Goal: Information Seeking & Learning: Stay updated

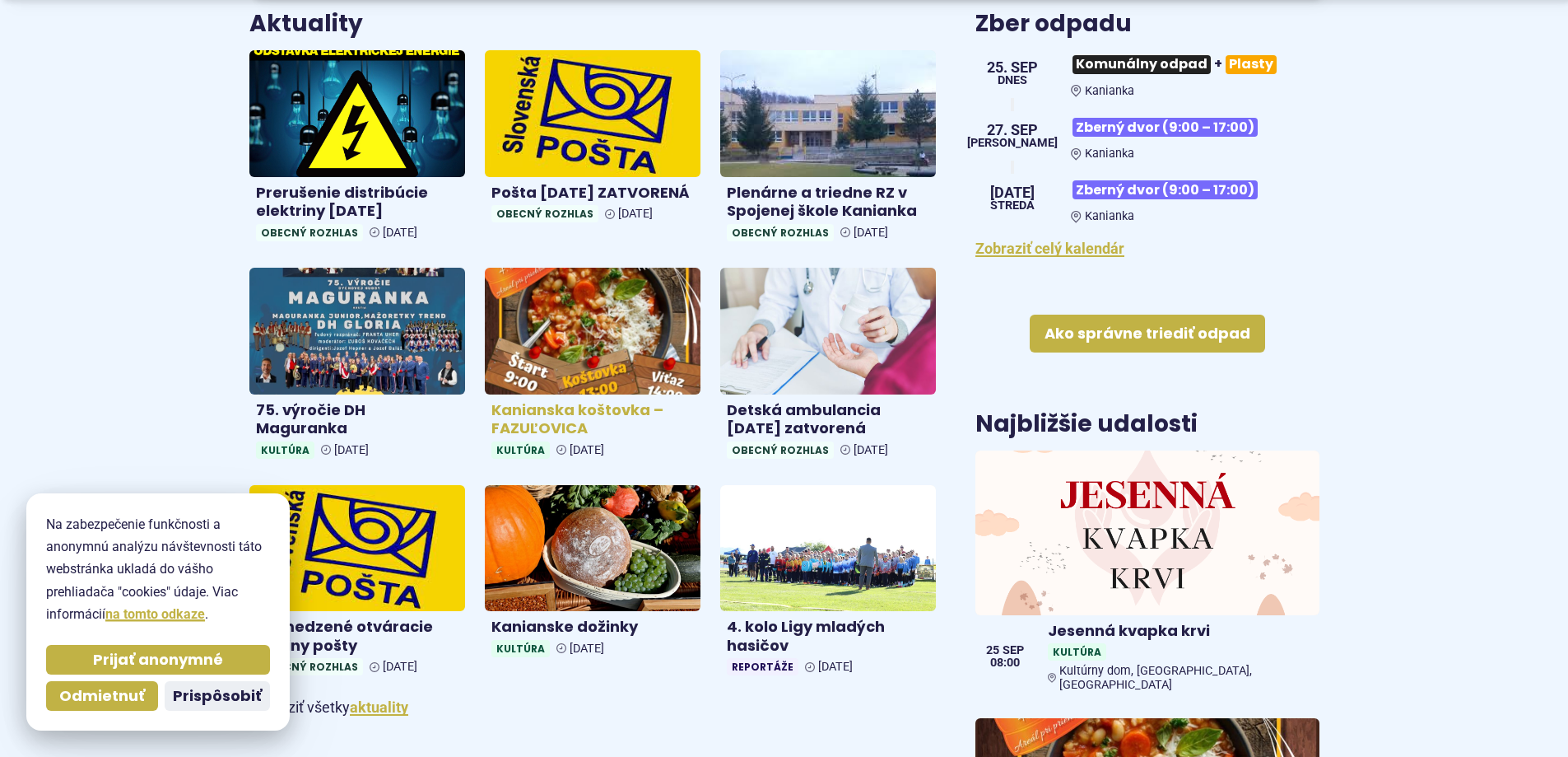
scroll to position [659, 0]
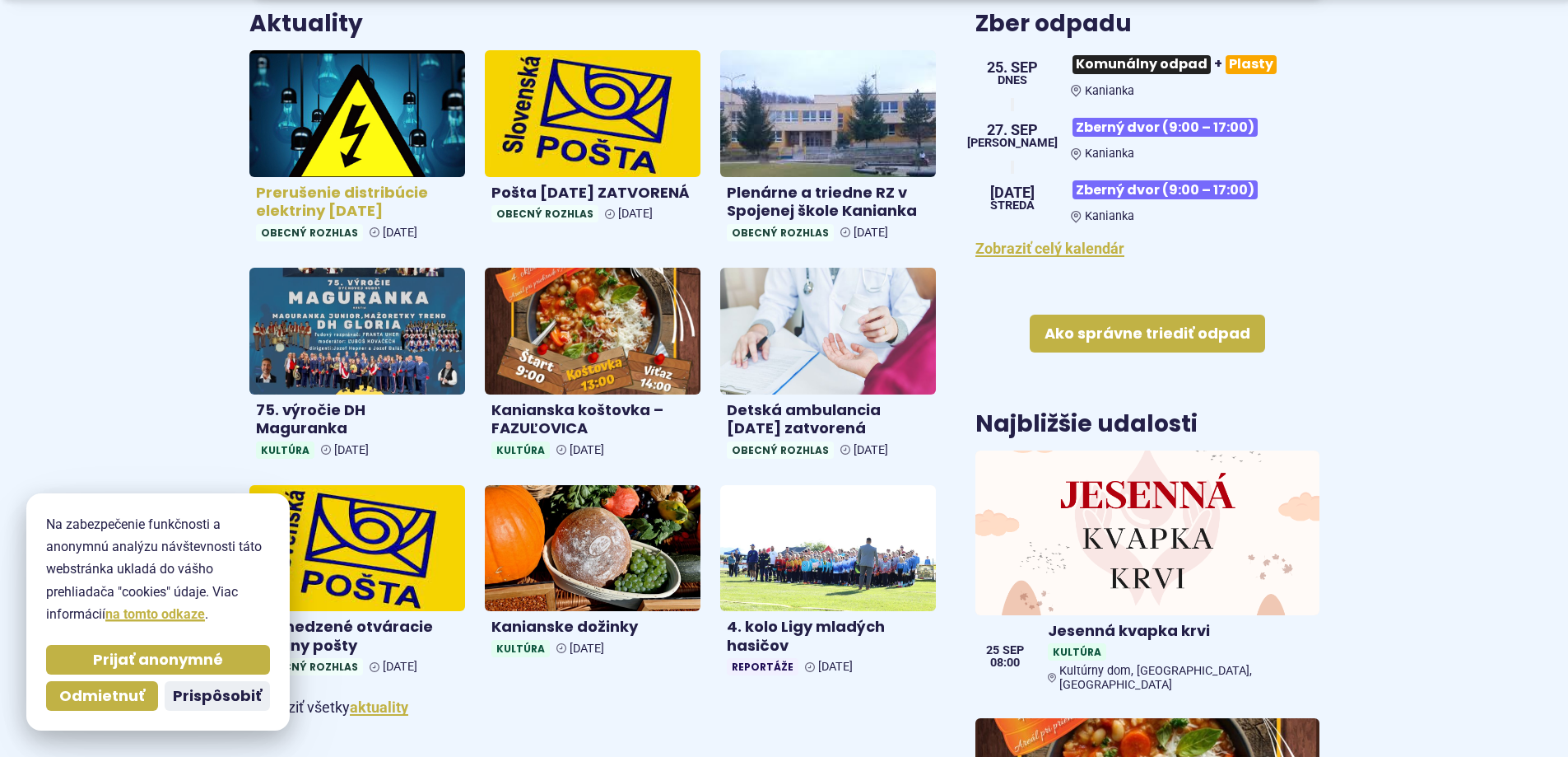
click at [306, 197] on h4 "Prerušenie distribúcie elektriny [DATE]" at bounding box center [357, 202] width 203 height 37
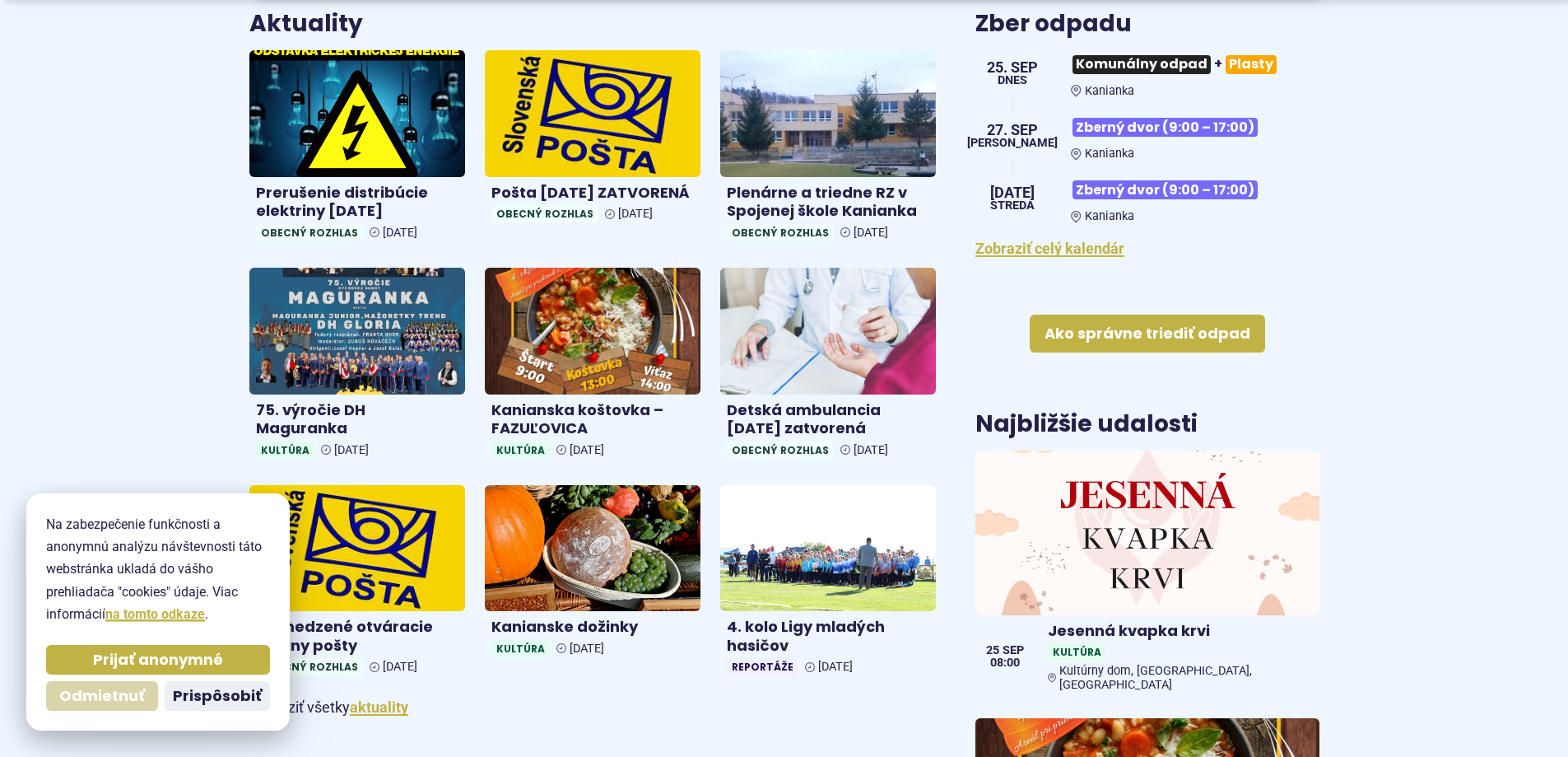
click at [116, 697] on span "Odmietnuť" at bounding box center [102, 696] width 85 height 19
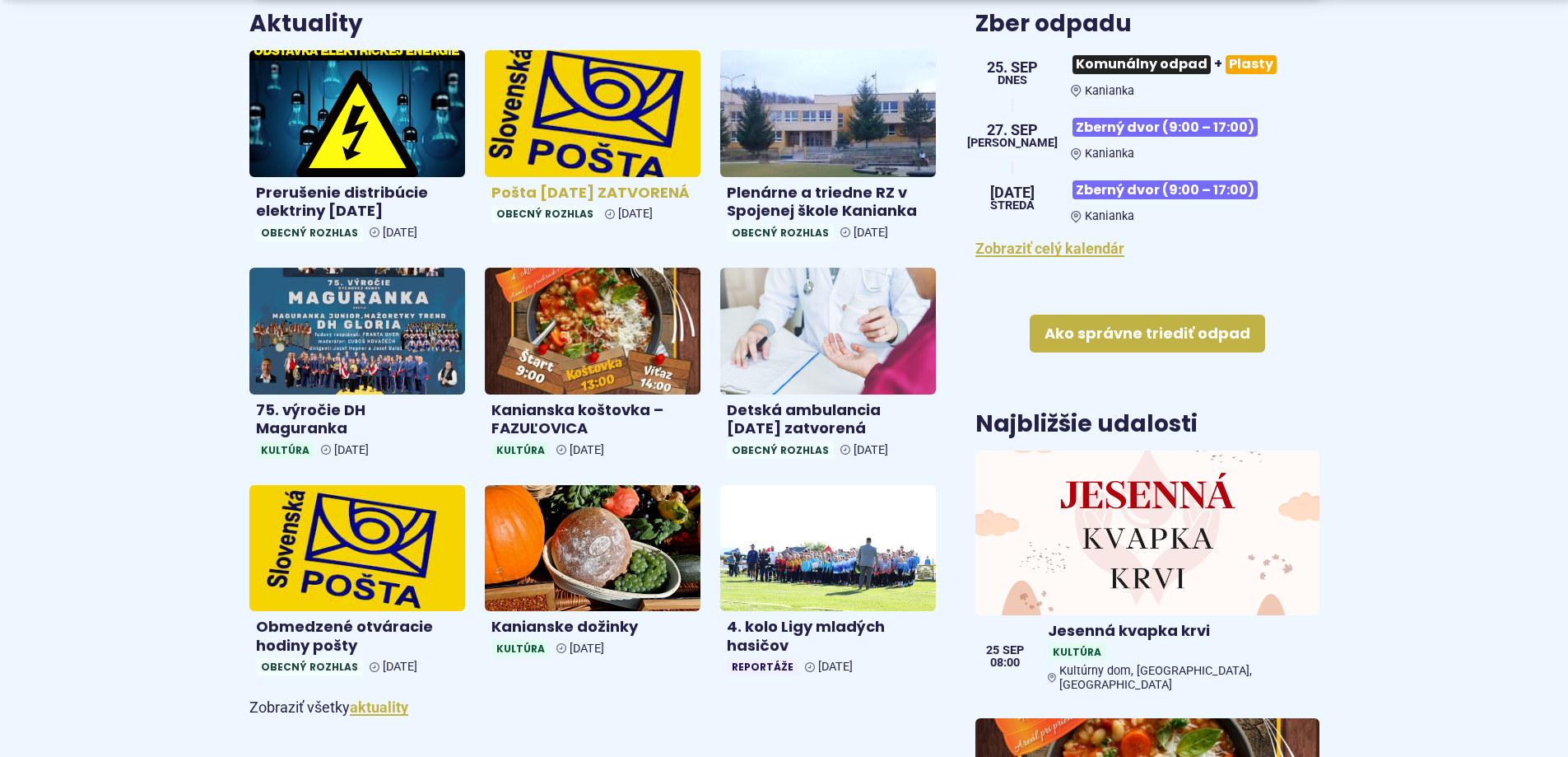
click at [632, 143] on img at bounding box center [593, 114] width 249 height 146
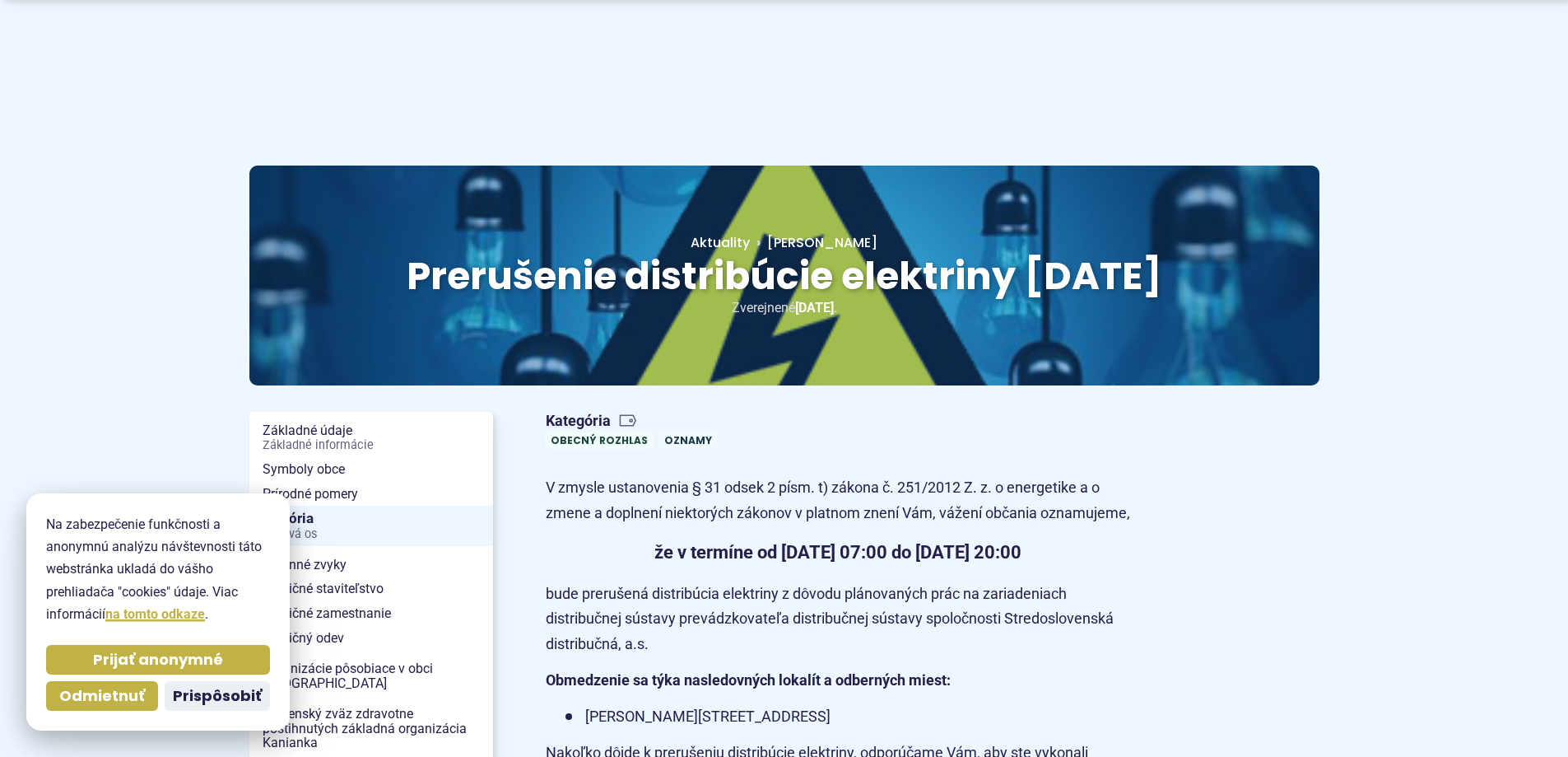
scroll to position [220, 0]
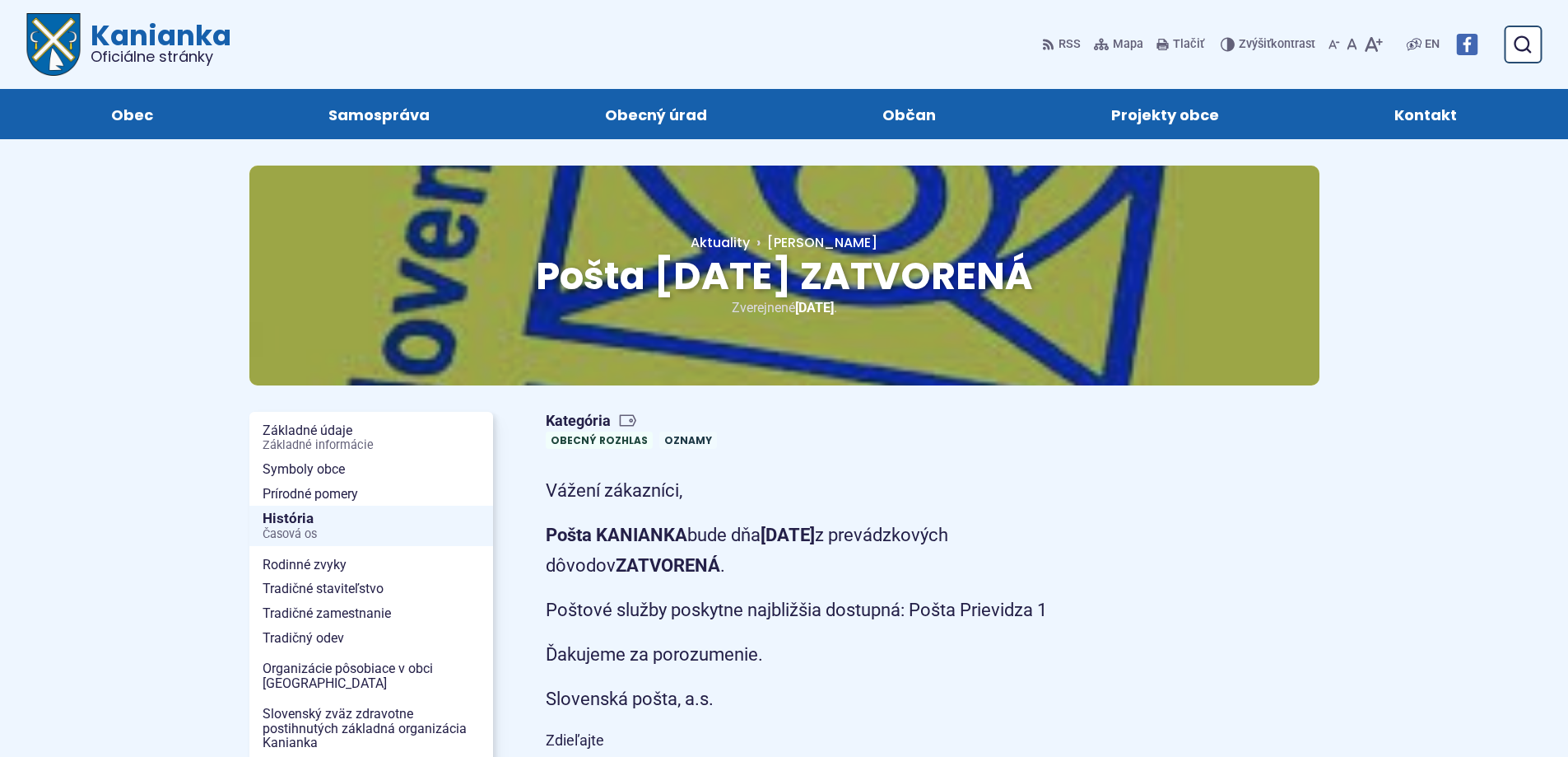
scroll to position [439, 0]
